Goal: Communication & Community: Answer question/provide support

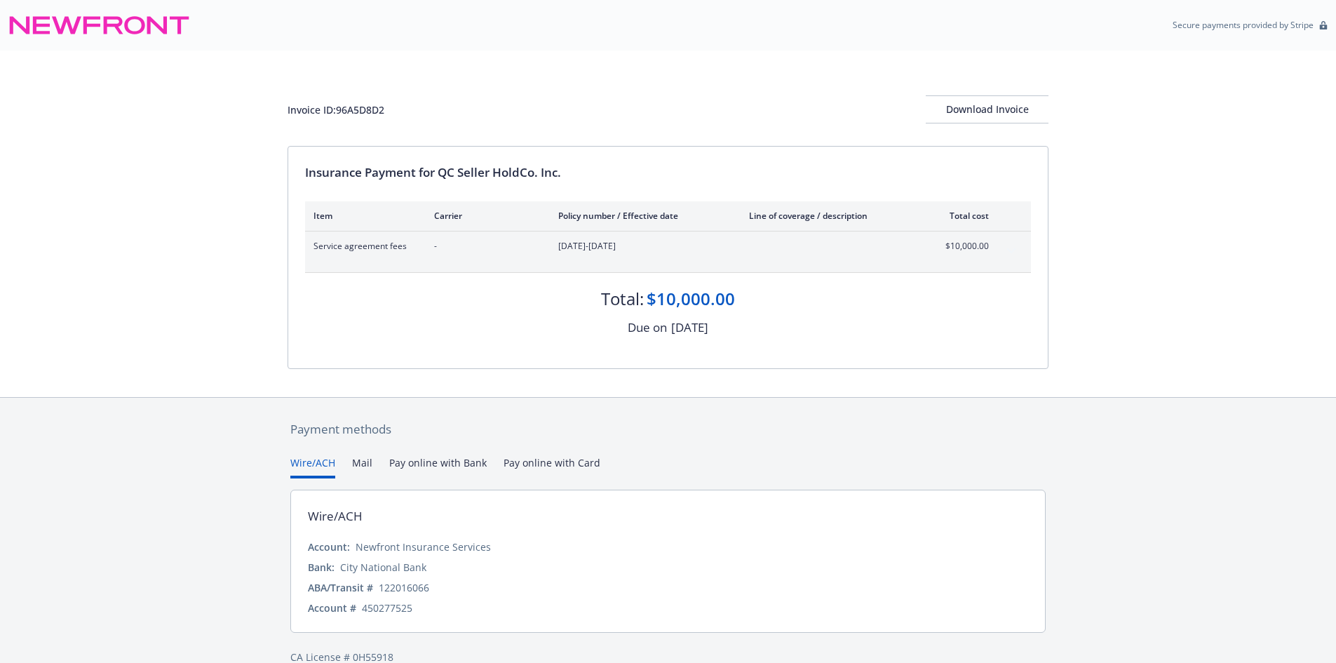
scroll to position [24, 0]
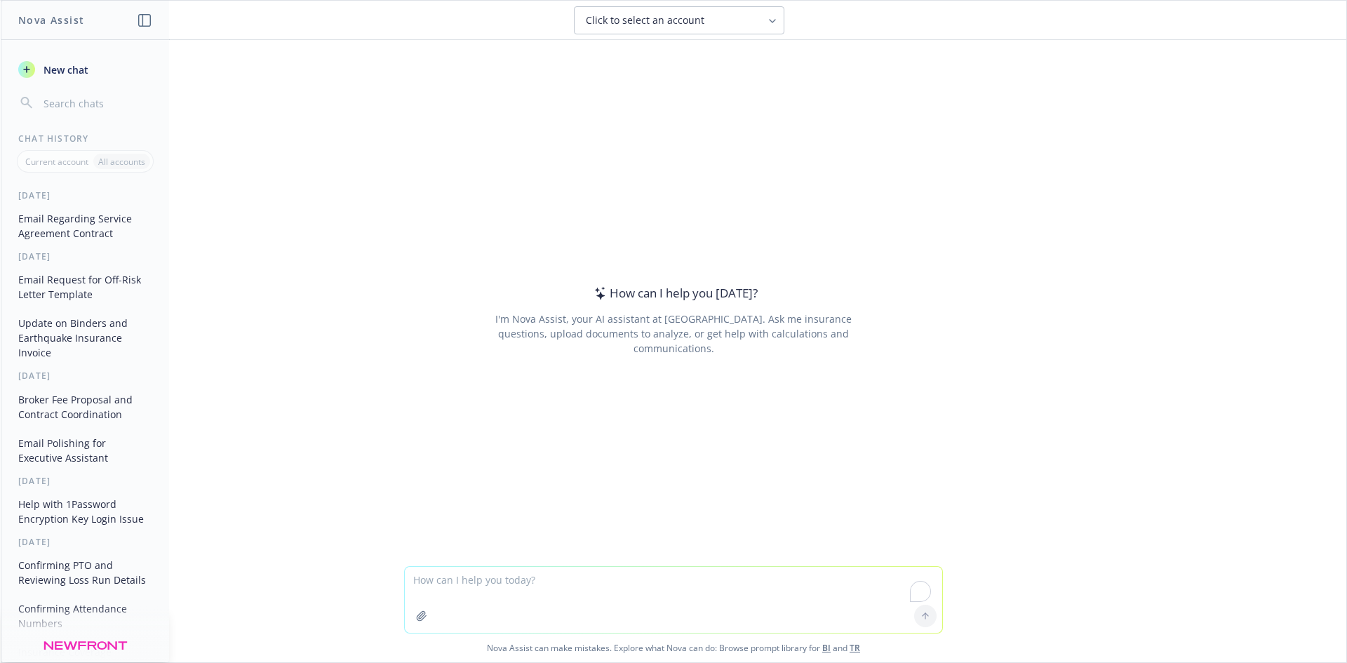
click at [504, 581] on textarea "To enrich screen reader interactions, please activate Accessibility in Grammarl…" at bounding box center [673, 600] width 537 height 66
paste textarea "FYI, forwarding since it appears to be an internal complaint related to custome…"
type textarea "FYI, forwarding since it appears to be an internal complaint related to custome…"
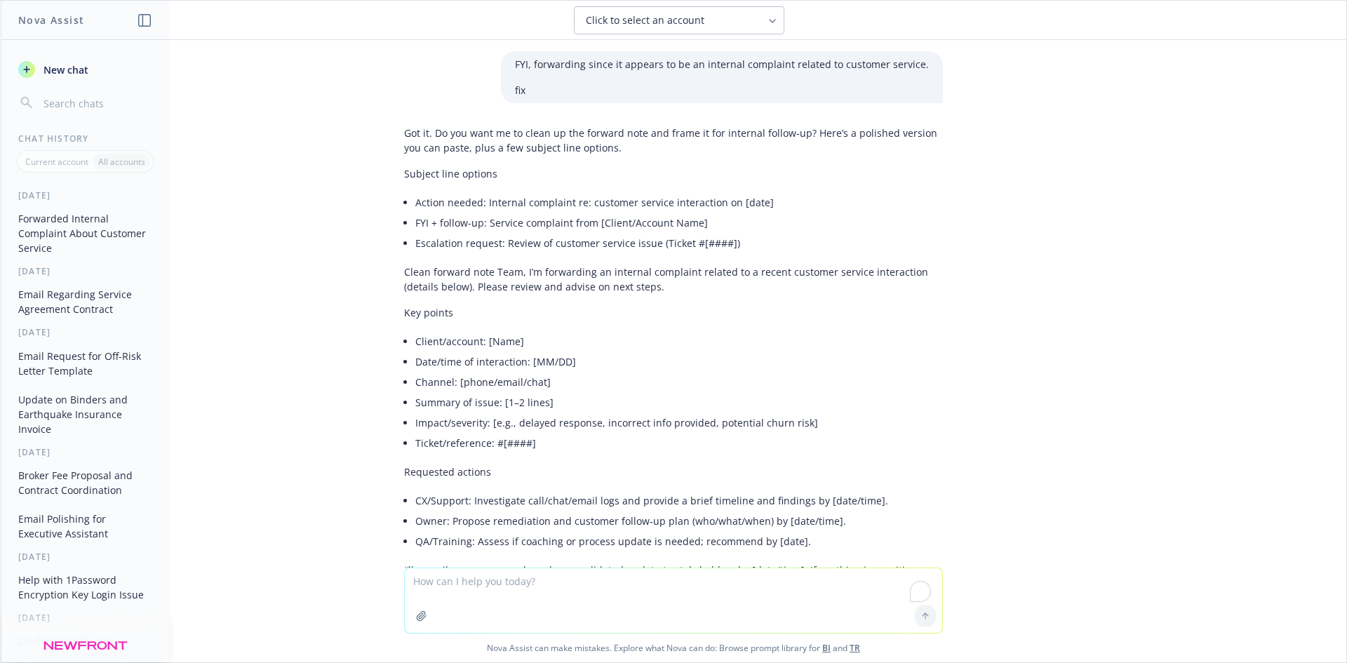
click at [505, 604] on textarea "To enrich screen reader interactions, please activate Accessibility in Grammarl…" at bounding box center [673, 600] width 537 height 65
click at [518, 589] on textarea "To enrich screen reader interactions, please activate Accessibility in Grammarl…" at bounding box center [673, 600] width 537 height 65
paste textarea "FYI, forwarding since it appears to be an internal complaint related to custome…"
type textarea "FYI, forwarding since it appears to be an internal complaint related to custome…"
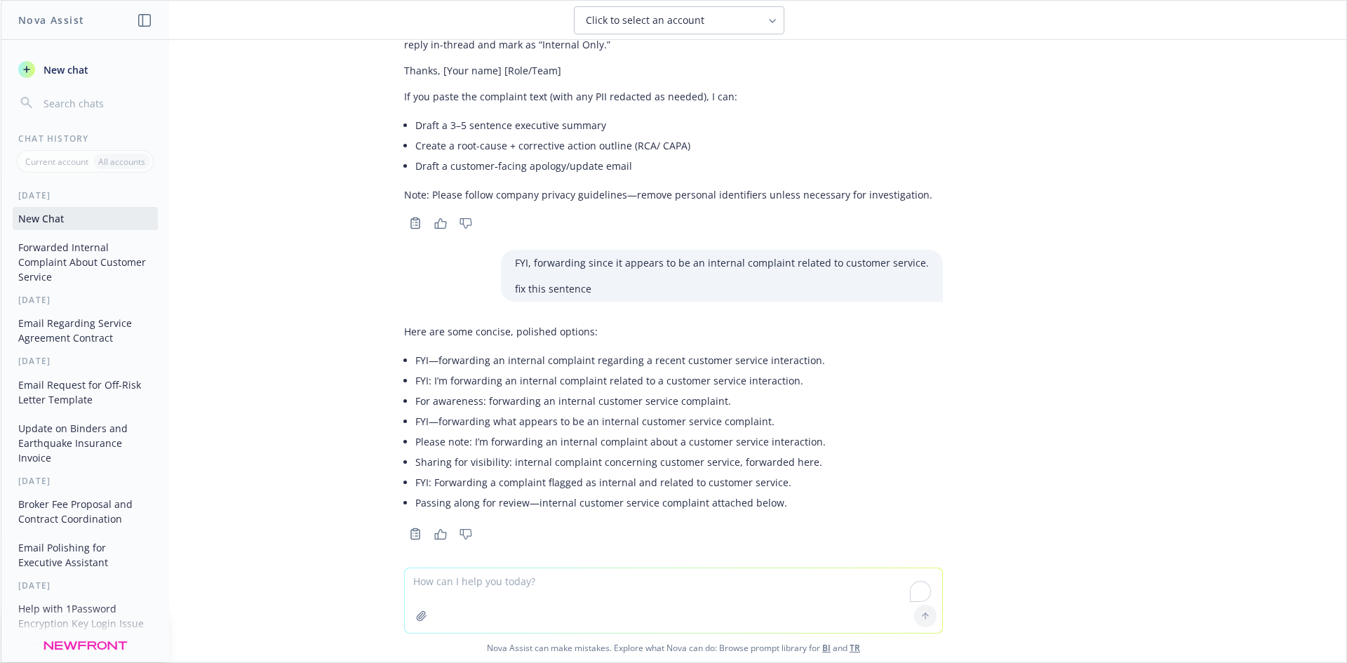
scroll to position [550, 0]
